Goal: Information Seeking & Learning: Check status

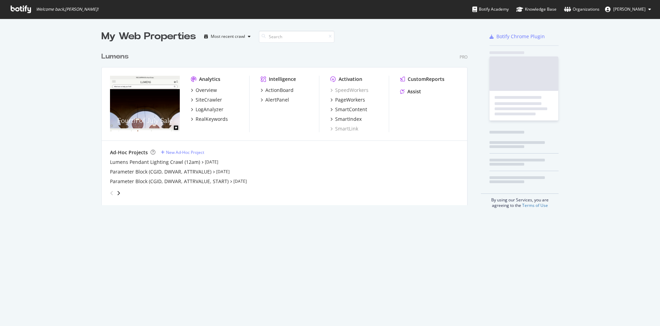
scroll to position [318, 645]
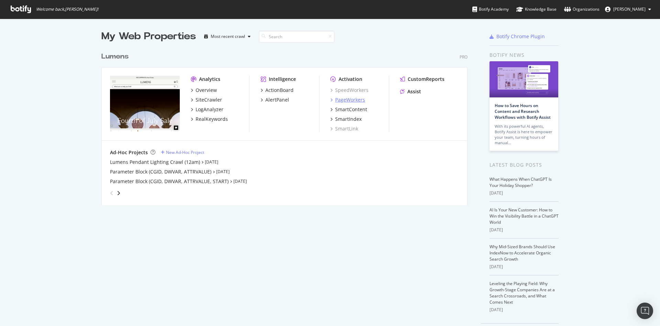
click at [349, 101] on div "PageWorkers" at bounding box center [350, 99] width 30 height 7
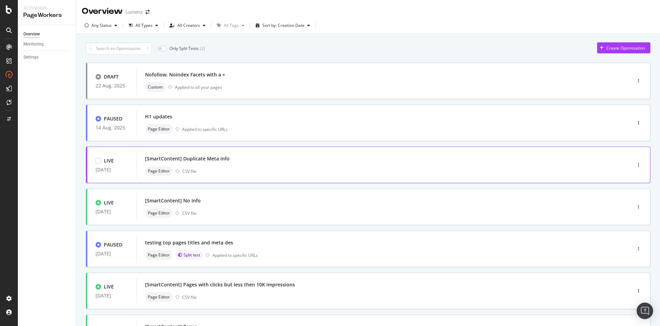
click at [284, 172] on div "Page Editor CSV file" at bounding box center [373, 171] width 457 height 10
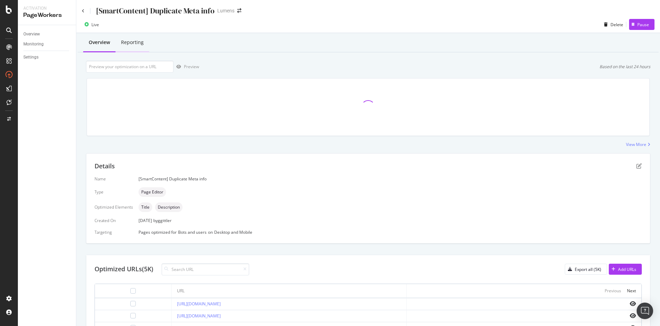
click at [147, 44] on div "Reporting" at bounding box center [133, 42] width 34 height 19
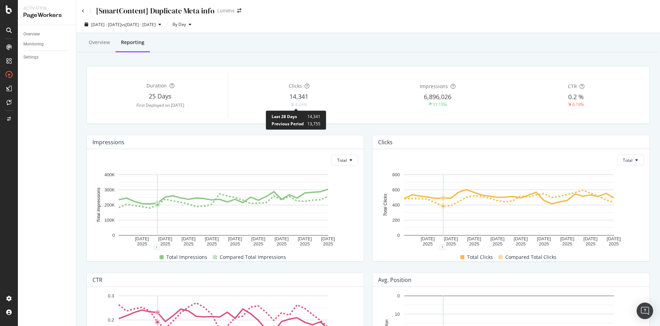
click at [296, 106] on div "4.26%" at bounding box center [301, 104] width 12 height 6
click at [85, 11] on div "[SmartContent] Duplicate Meta info" at bounding box center [148, 11] width 133 height 11
click at [83, 11] on icon at bounding box center [83, 11] width 3 height 4
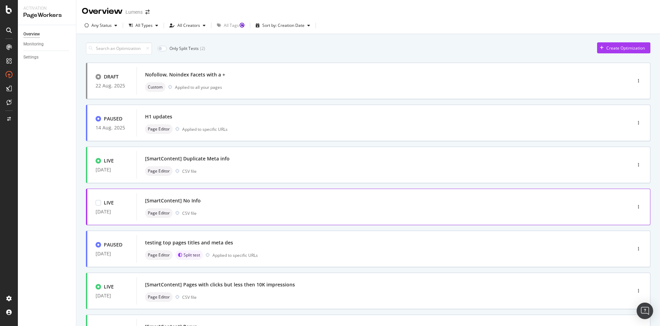
click at [218, 205] on div "[SmartContent] No Info Page Editor CSV file" at bounding box center [373, 207] width 457 height 22
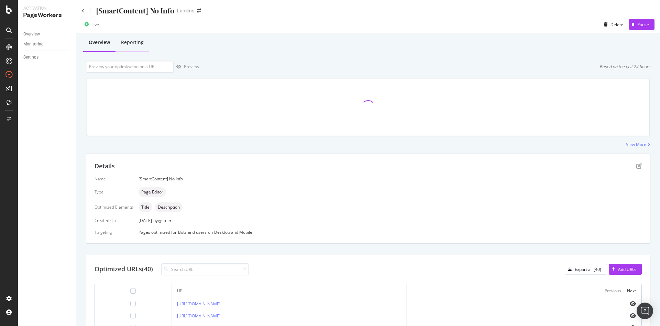
click at [140, 38] on div "Reporting" at bounding box center [133, 42] width 34 height 19
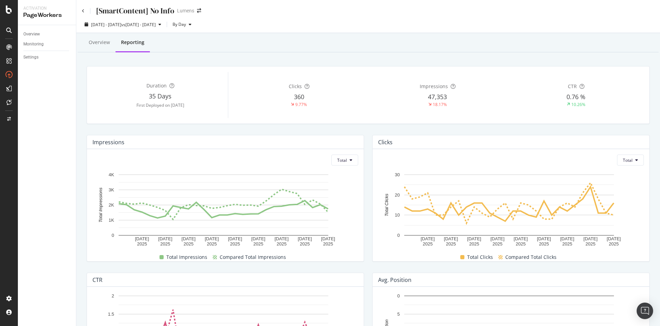
click at [95, 11] on div "[SmartContent] No Info" at bounding box center [128, 11] width 93 height 11
click at [89, 10] on div "[SmartContent] No Info" at bounding box center [128, 11] width 93 height 11
click at [82, 11] on icon at bounding box center [83, 11] width 3 height 4
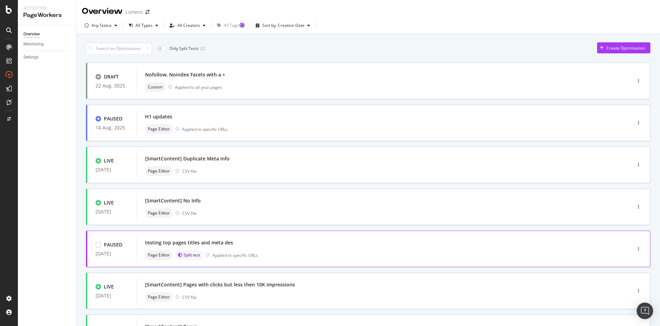
click at [339, 249] on div "testing top pages titles and meta des Page Editor Split test Applied to specifi…" at bounding box center [373, 249] width 457 height 22
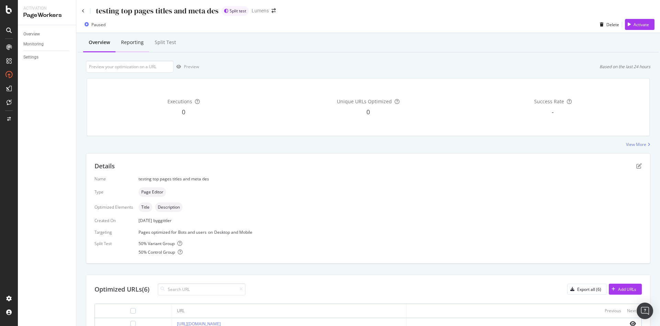
click at [134, 40] on div "Reporting" at bounding box center [132, 42] width 23 height 7
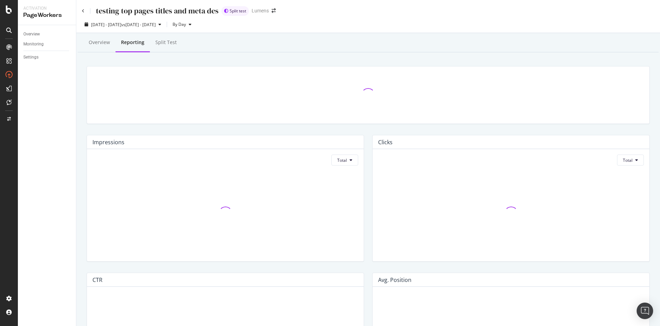
click at [86, 13] on div "testing top pages titles and meta des" at bounding box center [150, 11] width 137 height 11
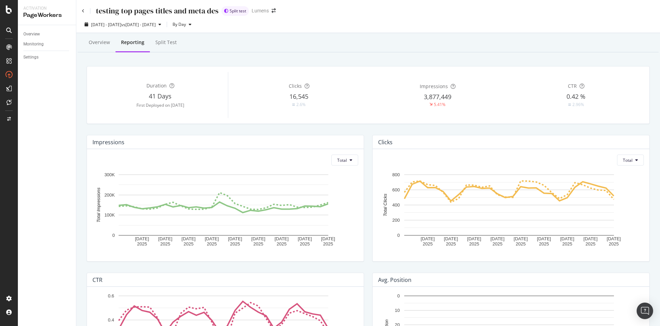
click at [85, 12] on div "testing top pages titles and meta des" at bounding box center [150, 11] width 137 height 11
click at [85, 11] on div "testing top pages titles and meta des" at bounding box center [150, 11] width 137 height 11
click at [83, 11] on icon at bounding box center [83, 11] width 3 height 4
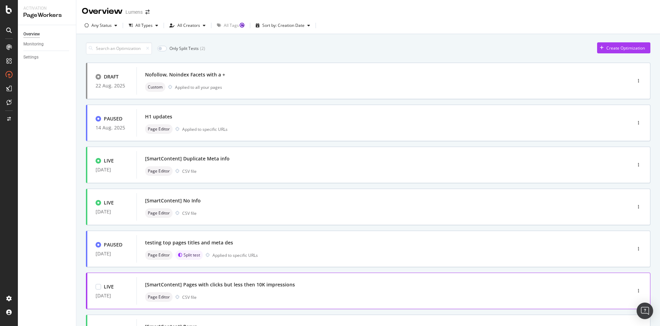
click at [349, 287] on div "[SmartContent] Pages with clicks but less then 10K impressions" at bounding box center [373, 285] width 457 height 10
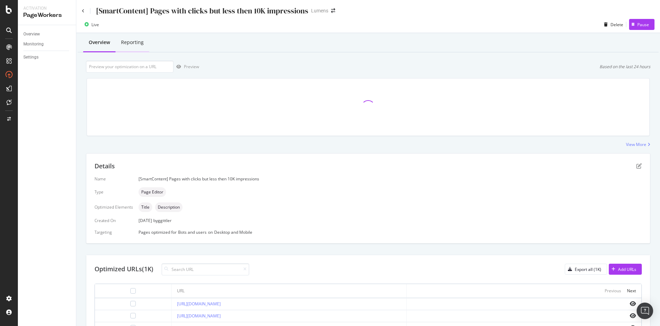
click at [137, 45] on div "Reporting" at bounding box center [132, 42] width 23 height 7
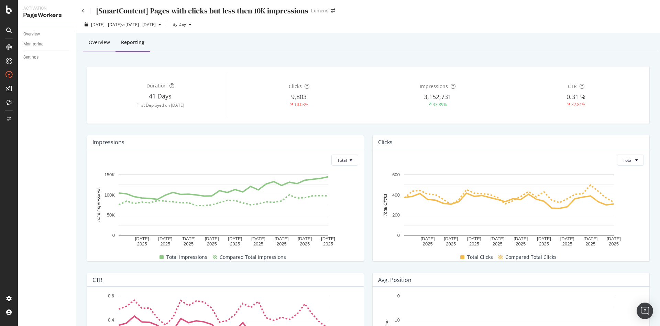
click at [96, 40] on div "Overview" at bounding box center [99, 42] width 21 height 7
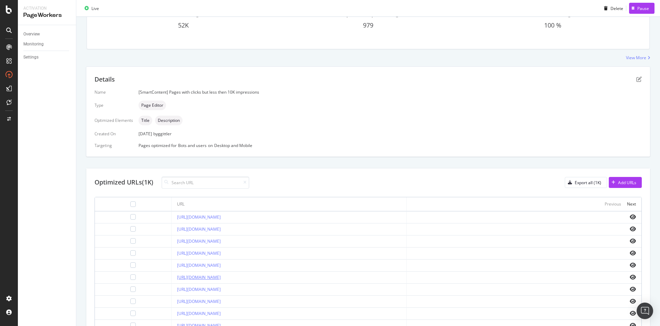
scroll to position [96, 0]
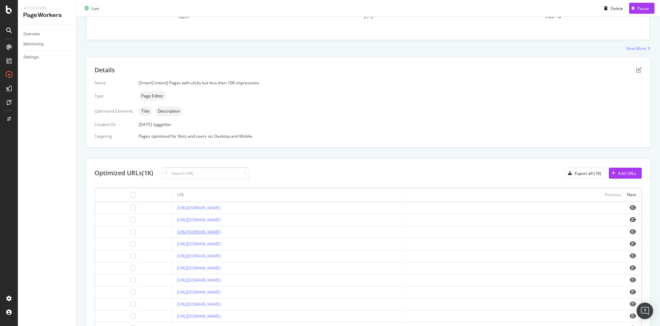
click at [219, 232] on link "[URL][DOMAIN_NAME]" at bounding box center [199, 232] width 44 height 6
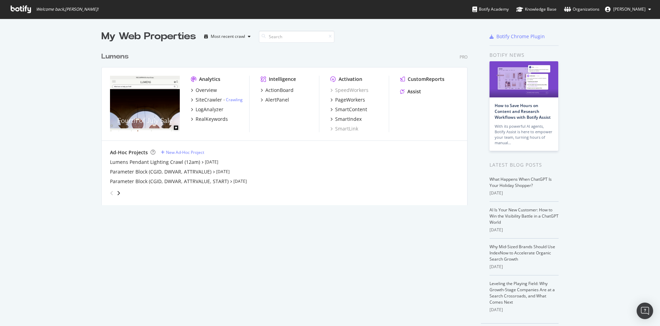
scroll to position [318, 645]
click at [266, 87] on div "ActionBoard" at bounding box center [280, 90] width 28 height 7
